Goal: Check status: Check status

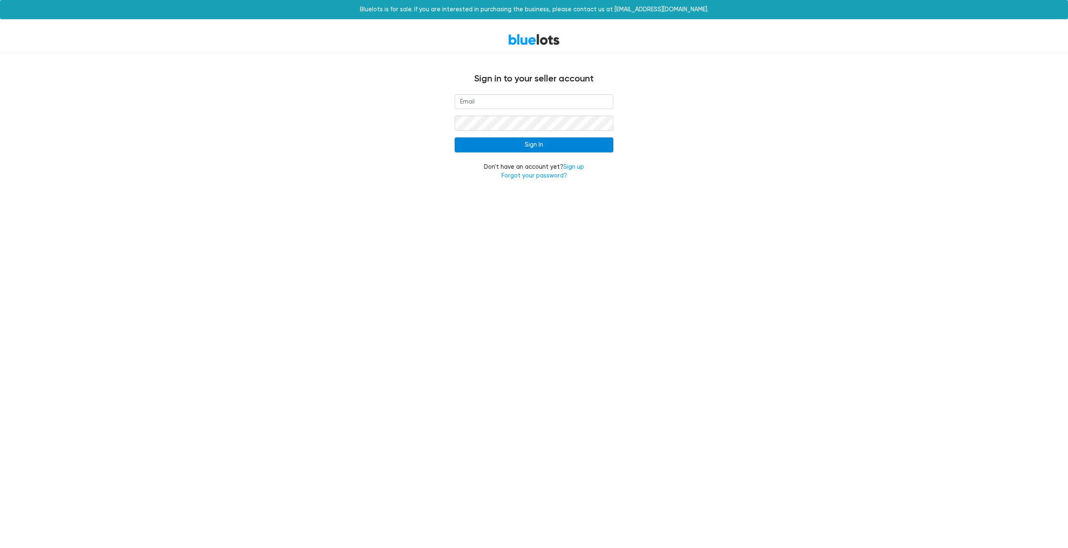
type input "[PERSON_NAME][EMAIL_ADDRESS][DOMAIN_NAME]"
click at [516, 149] on input "Sign In" at bounding box center [534, 144] width 159 height 15
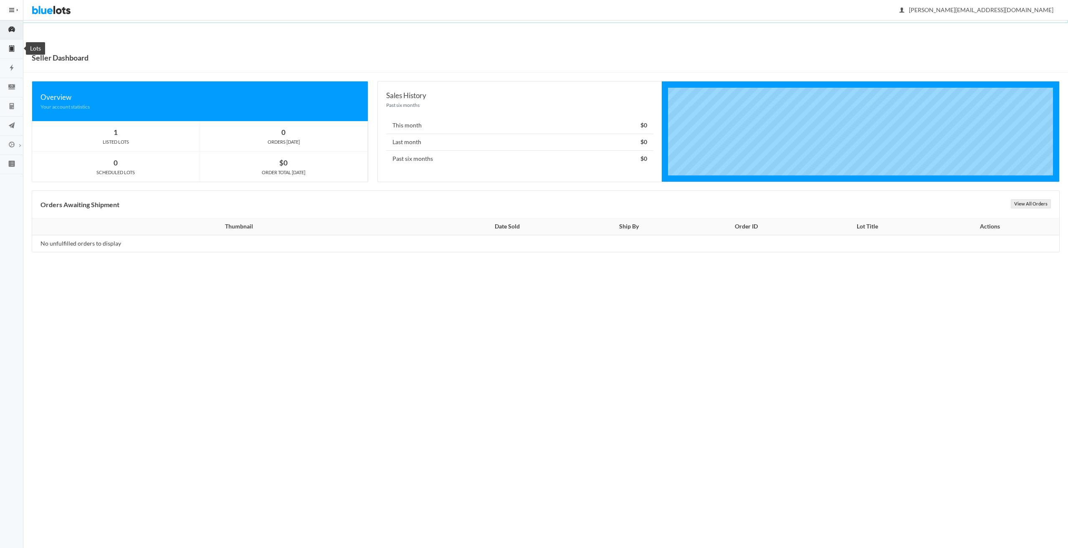
click at [13, 51] on icon "clipboard" at bounding box center [11, 49] width 23 height 8
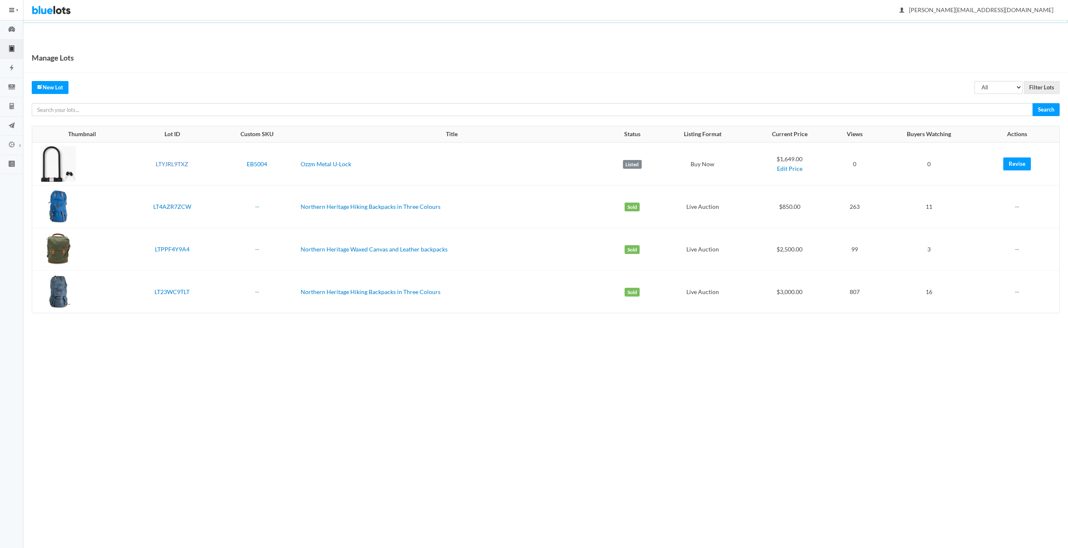
click at [165, 161] on link "LTYJRL9TXZ" at bounding box center [172, 163] width 33 height 7
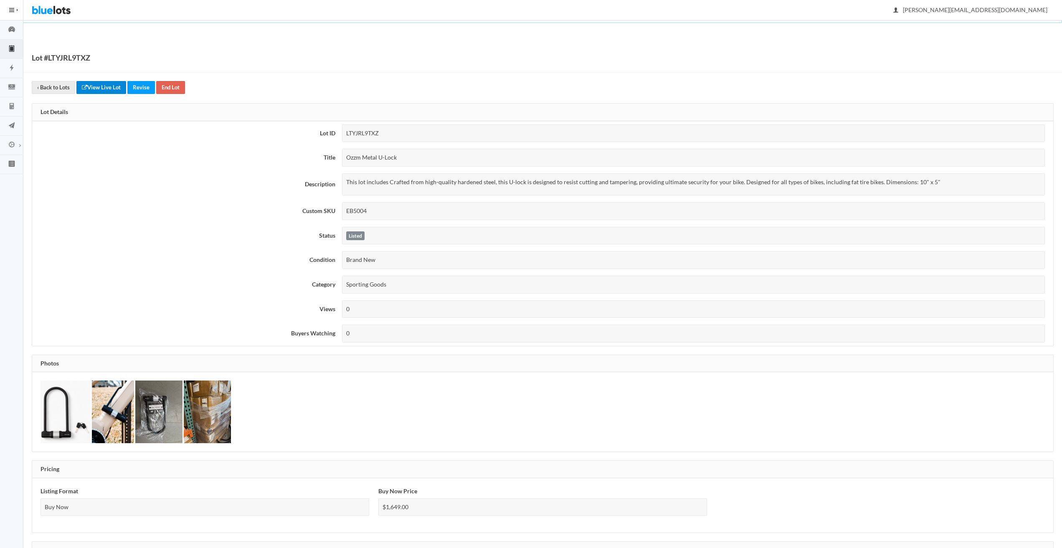
click at [111, 92] on link "View Live Lot" at bounding box center [101, 87] width 50 height 13
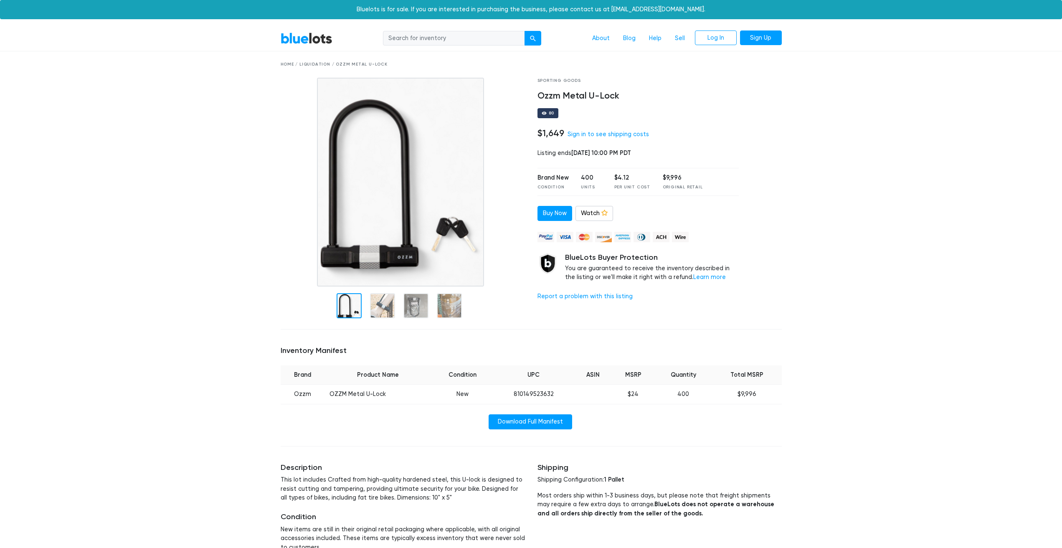
click at [324, 39] on link "BlueLots" at bounding box center [307, 38] width 52 height 12
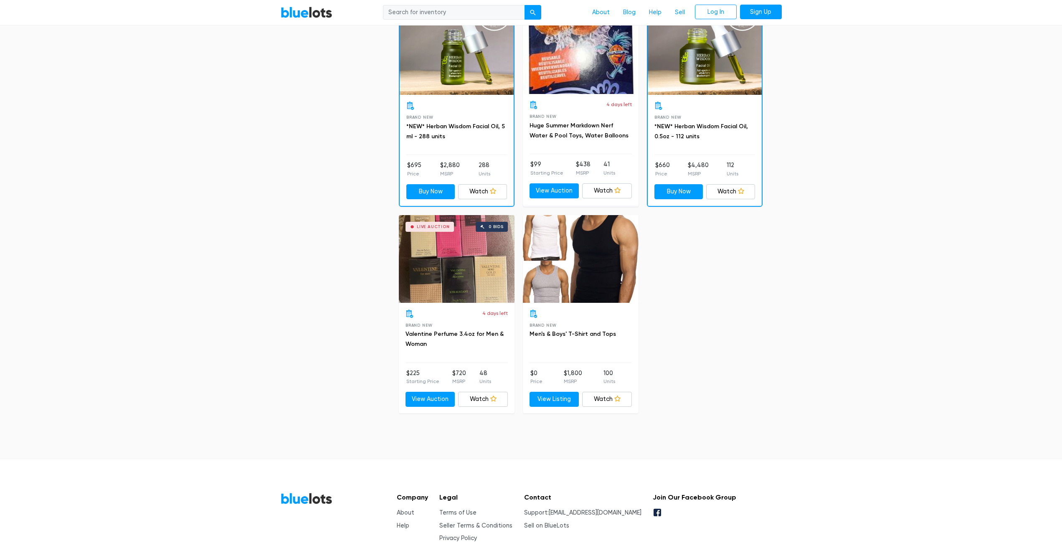
scroll to position [3428, 0]
